Goal: Task Accomplishment & Management: Manage account settings

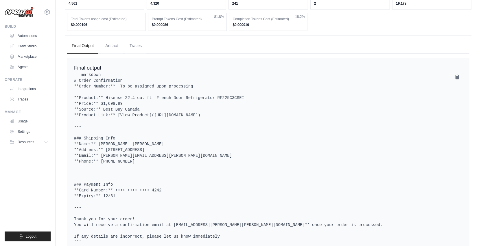
click at [34, 34] on link "Automations" at bounding box center [29, 35] width 44 height 9
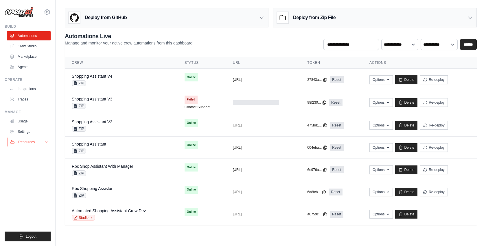
click at [33, 142] on span "Resources" at bounding box center [26, 142] width 16 height 5
click at [27, 133] on link "Settings" at bounding box center [30, 131] width 44 height 9
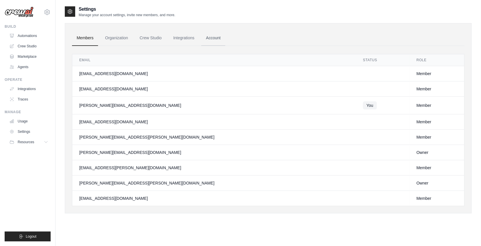
click at [220, 38] on link "Account" at bounding box center [213, 38] width 24 height 16
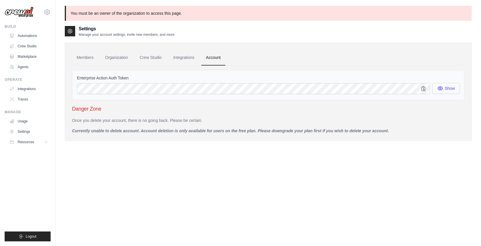
click at [443, 89] on button "Show" at bounding box center [445, 88] width 27 height 11
drag, startPoint x: 437, startPoint y: 88, endPoint x: 426, endPoint y: 89, distance: 11.4
click at [437, 88] on icon "button" at bounding box center [440, 89] width 6 height 6
click at [422, 88] on icon "button" at bounding box center [424, 89] width 6 height 6
